Goal: Information Seeking & Learning: Learn about a topic

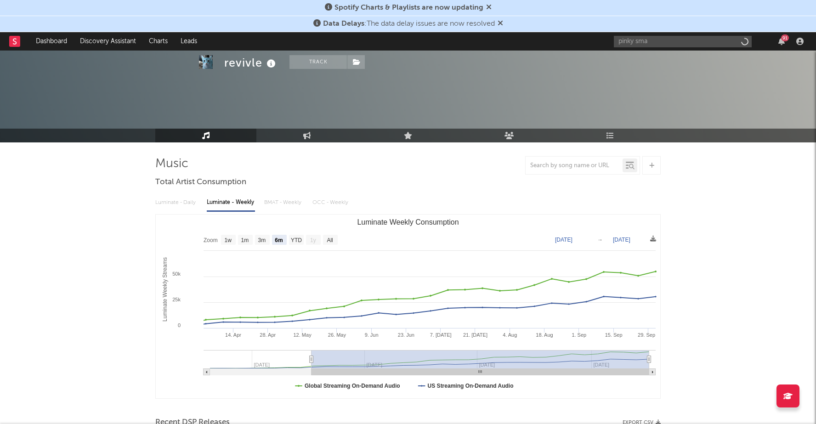
select select "6m"
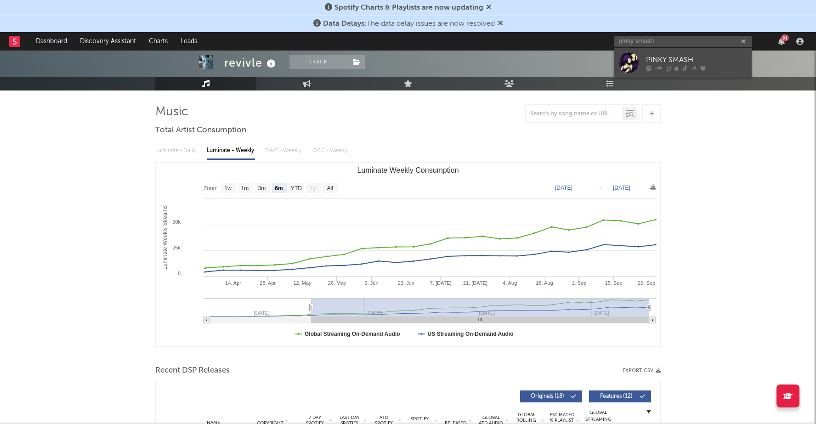
type input "pinky smash"
click at [644, 65] on link "PINKY SMASH" at bounding box center [683, 63] width 138 height 30
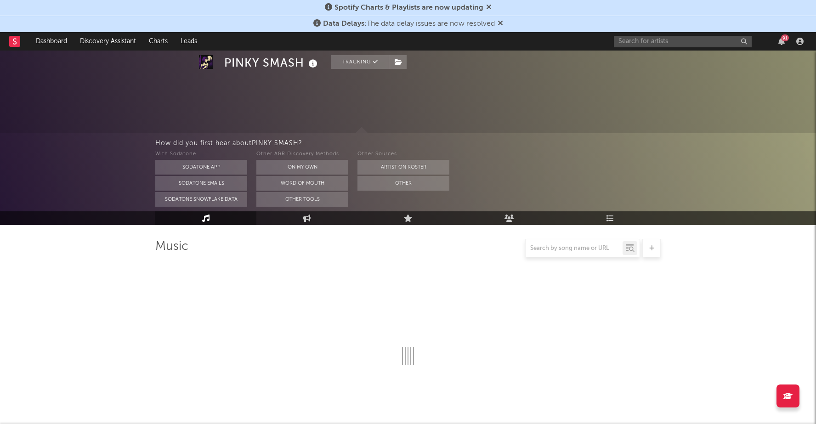
select select "6m"
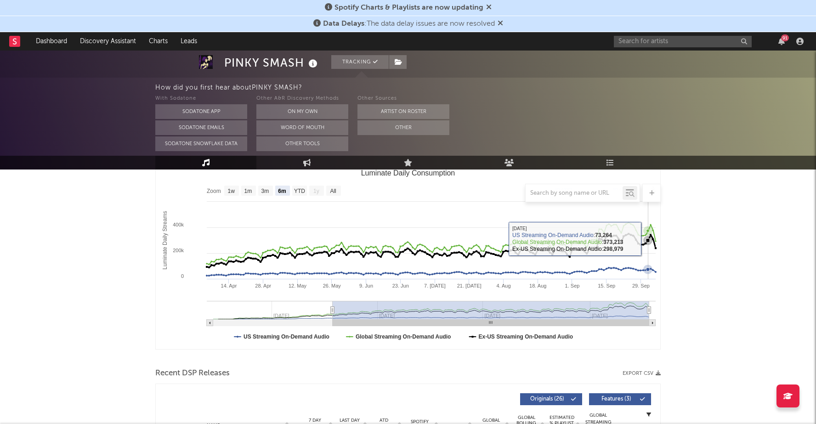
scroll to position [131, 0]
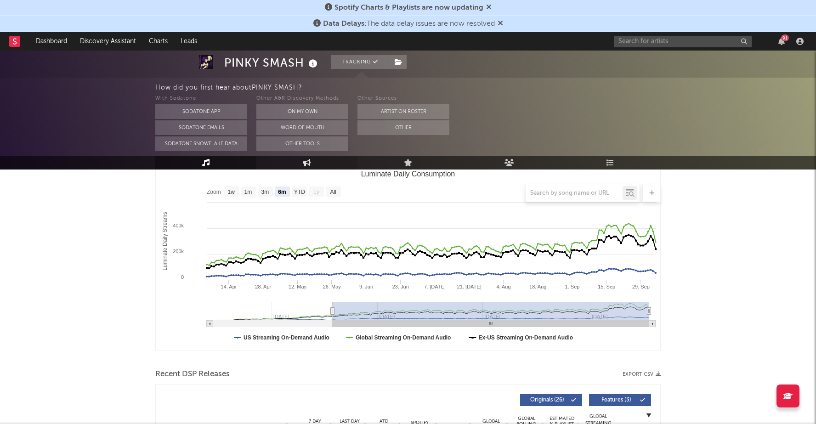
click at [308, 161] on icon at bounding box center [307, 162] width 8 height 7
select select "1w"
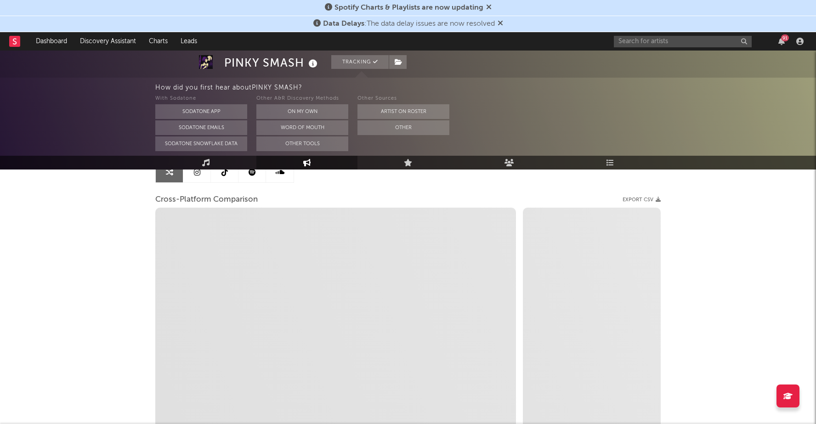
scroll to position [101, 0]
select select "1m"
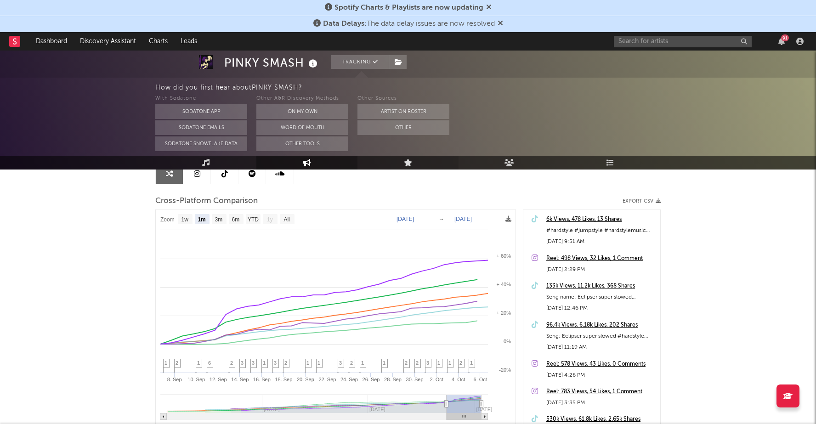
click at [399, 161] on link "Live" at bounding box center [407, 163] width 101 height 14
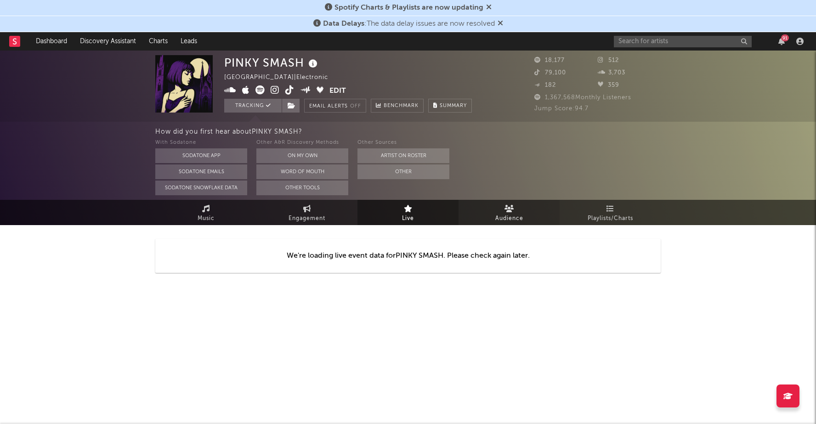
click at [513, 216] on span "Audience" at bounding box center [509, 218] width 28 height 11
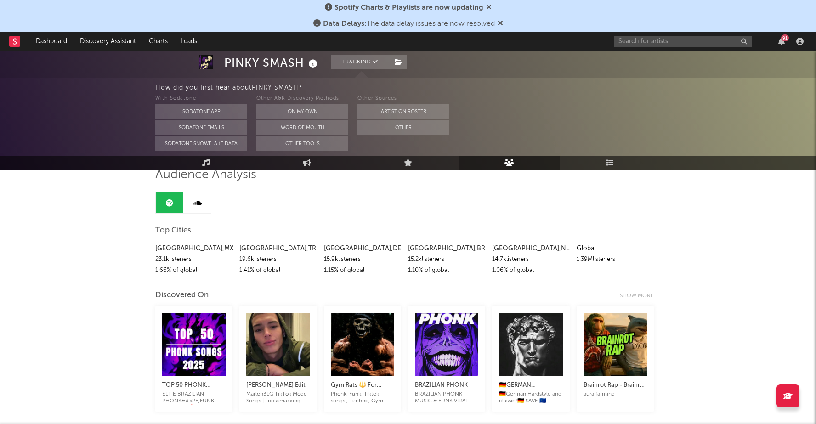
scroll to position [74, 0]
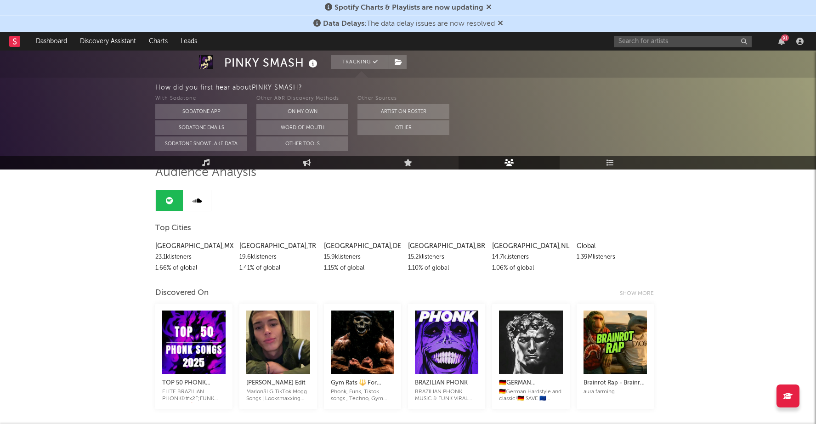
drag, startPoint x: 154, startPoint y: 246, endPoint x: 380, endPoint y: 260, distance: 226.0
click at [409, 266] on div "1.10 % of global" at bounding box center [446, 268] width 77 height 11
click at [630, 42] on input "text" at bounding box center [683, 41] width 138 height 11
click at [636, 41] on input "text" at bounding box center [683, 41] width 138 height 11
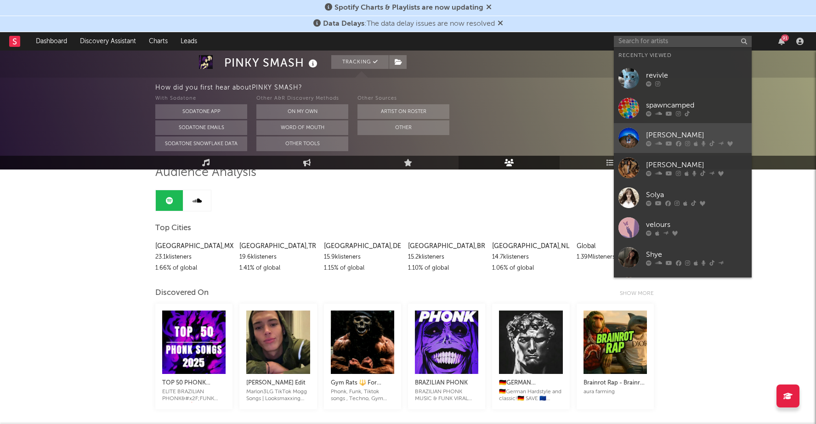
click at [671, 136] on div "[PERSON_NAME]" at bounding box center [696, 135] width 101 height 11
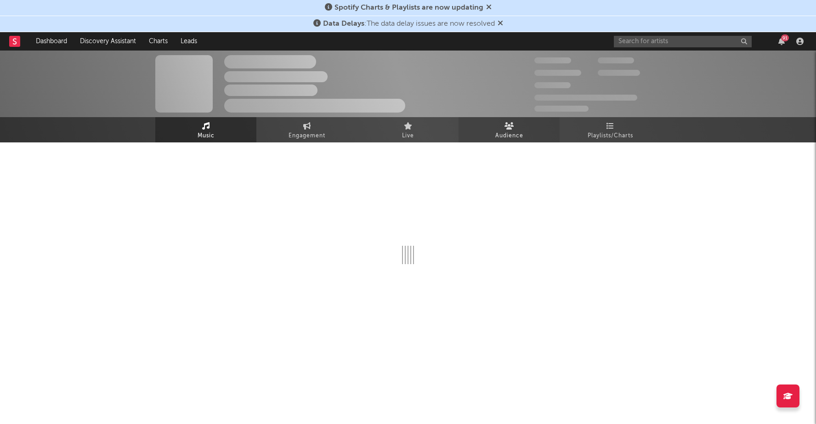
click at [525, 123] on link "Audience" at bounding box center [509, 129] width 101 height 25
